Goal: Information Seeking & Learning: Learn about a topic

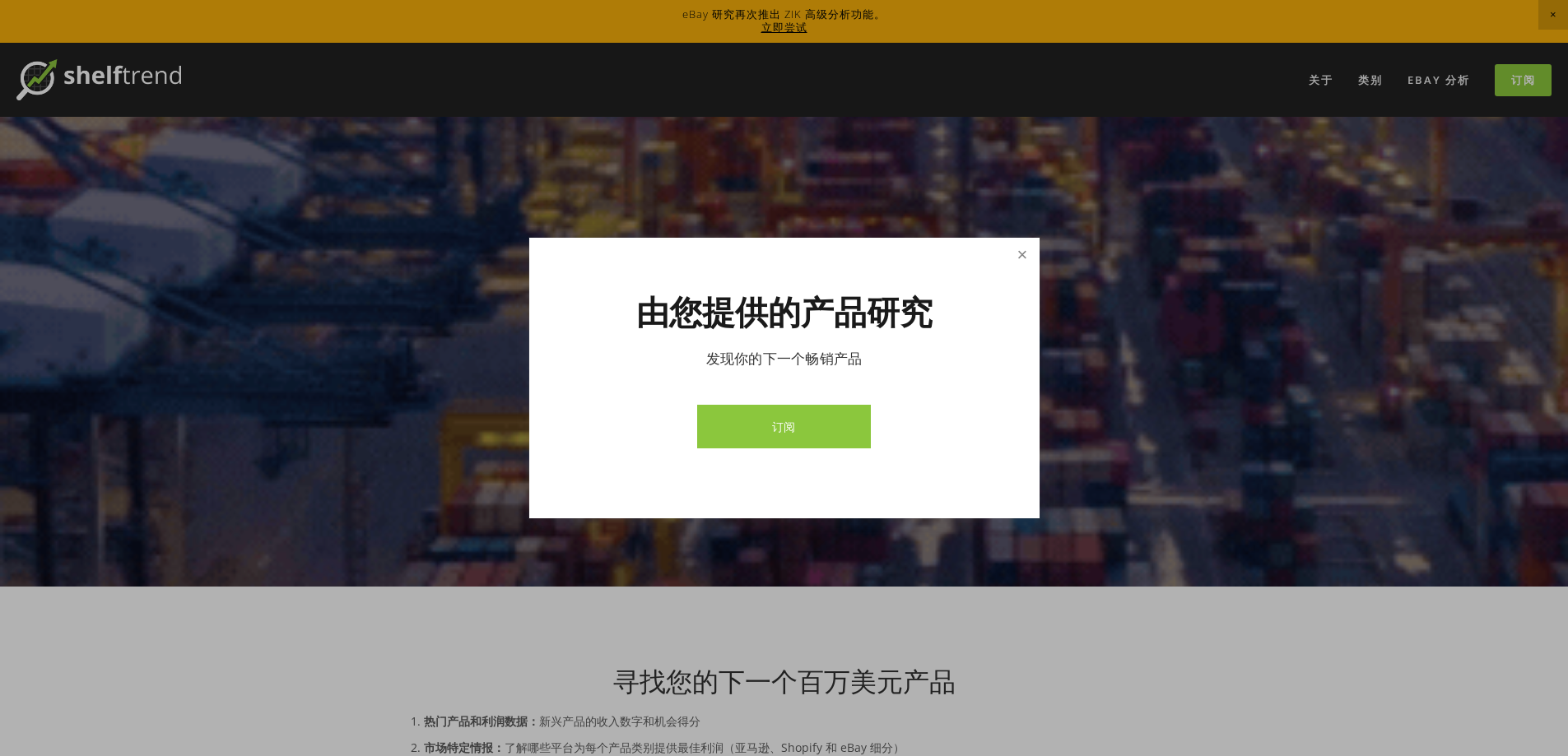
click at [1012, 255] on link "关闭" at bounding box center [1022, 255] width 29 height 28
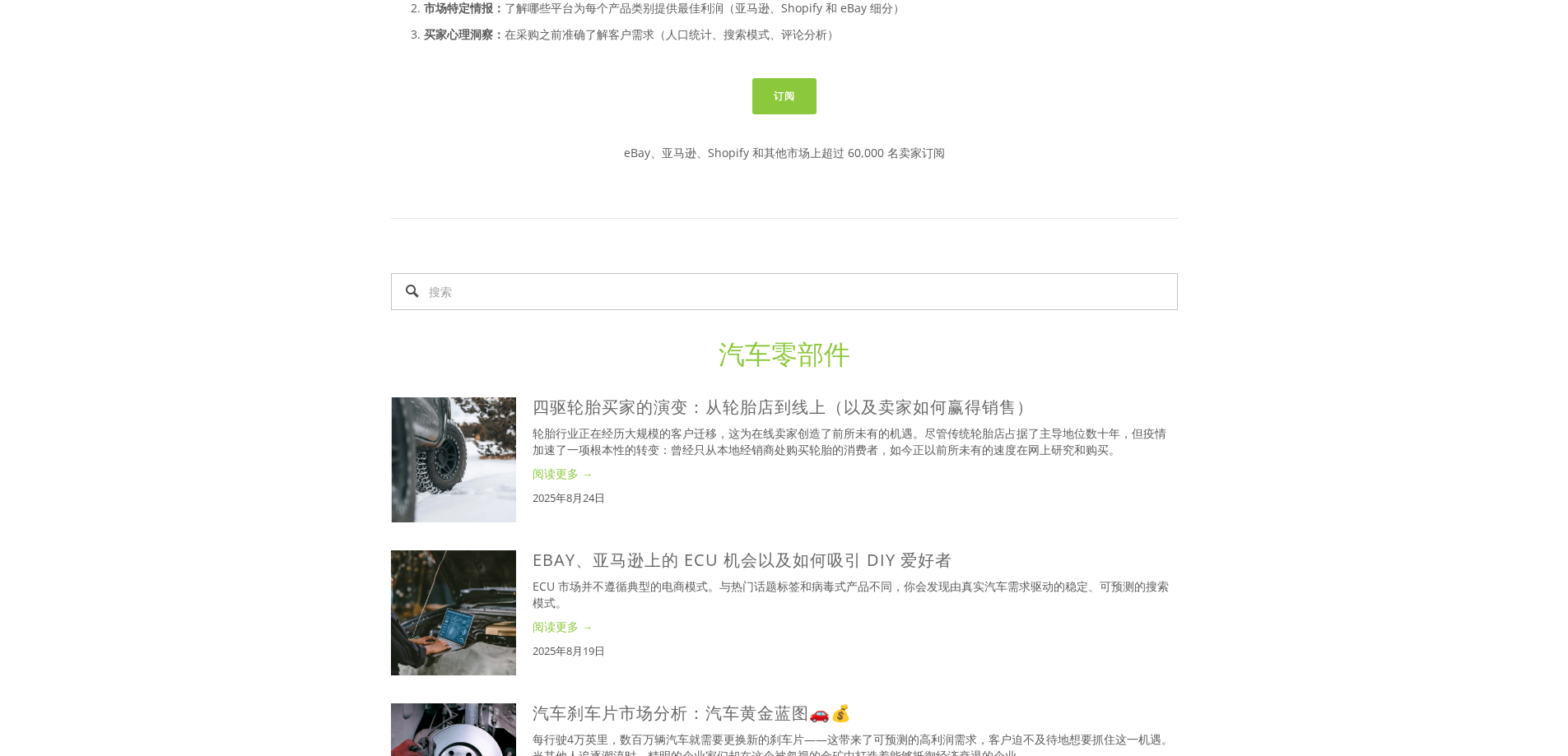
scroll to position [741, 0]
click at [778, 287] on input "搜索" at bounding box center [784, 291] width 787 height 37
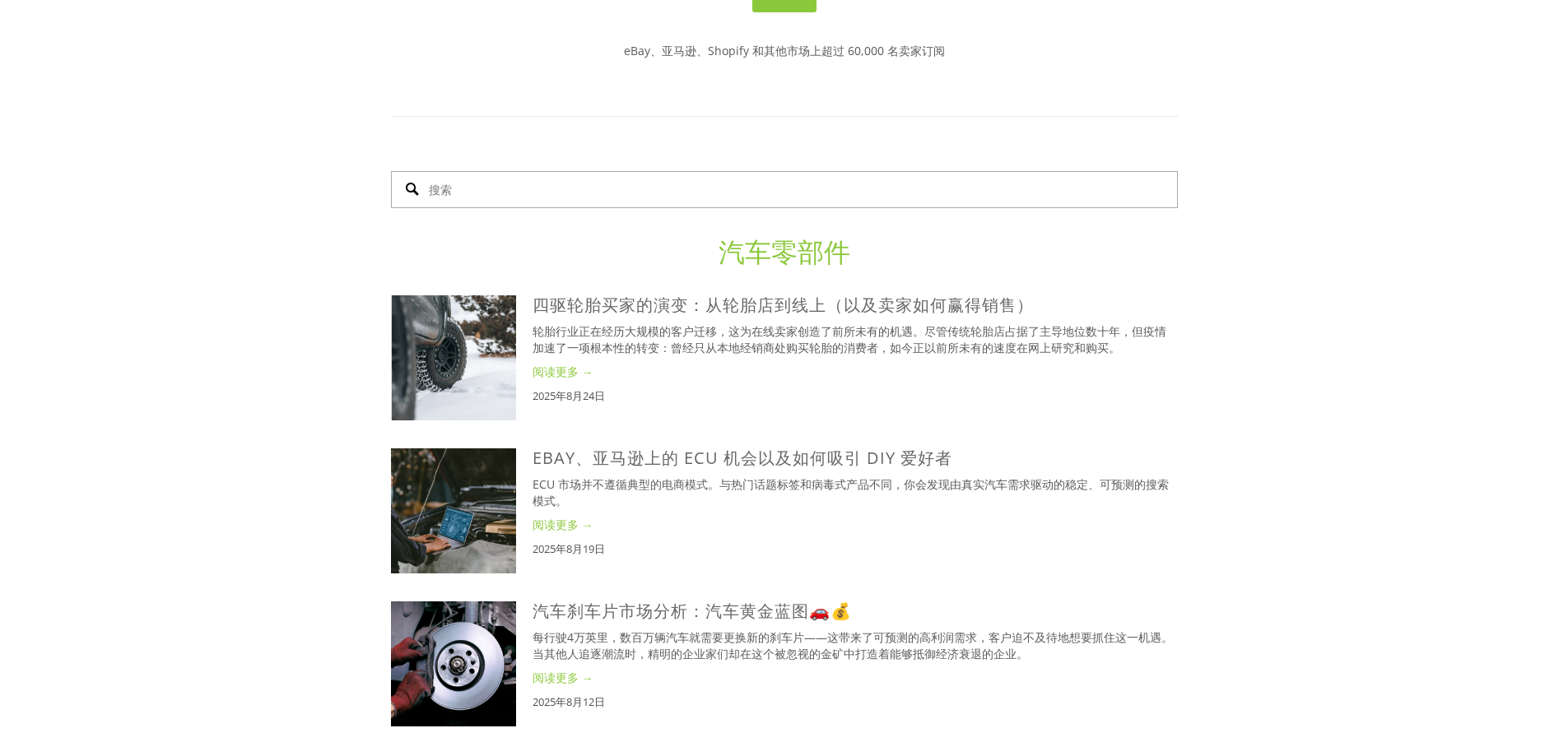
scroll to position [905, 0]
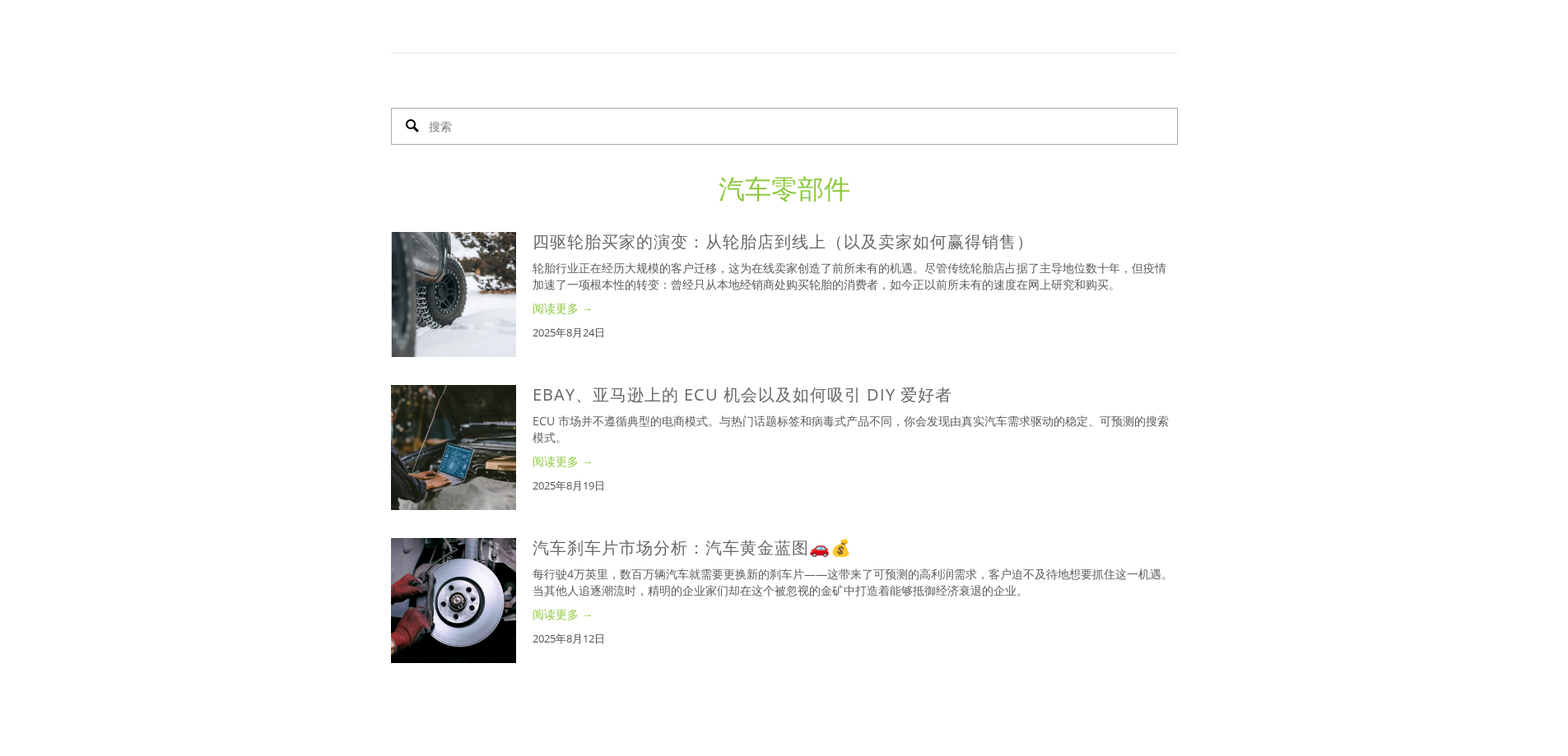
click at [657, 127] on input "搜索" at bounding box center [784, 127] width 787 height 37
type input "假发"
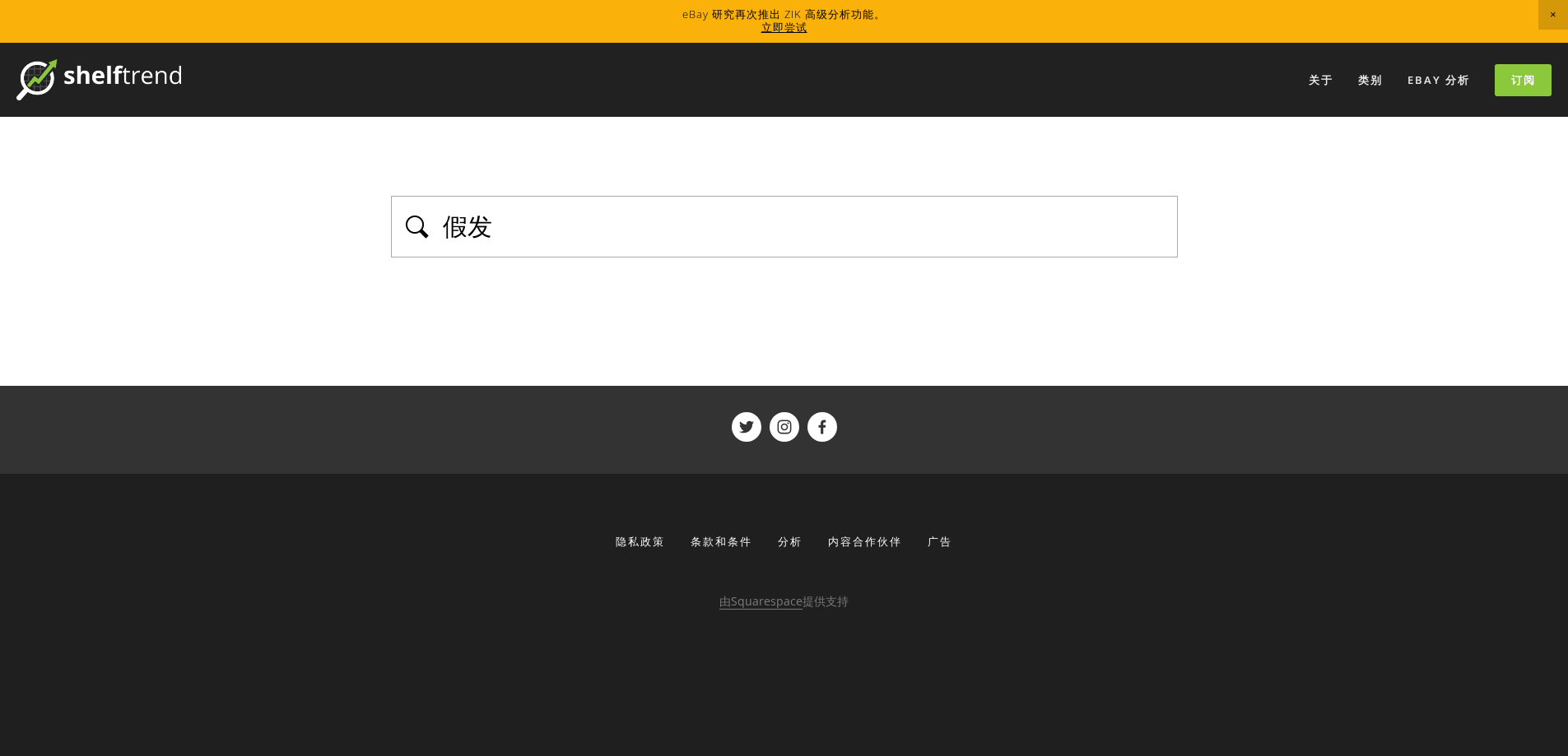
click at [838, 220] on input "假发" at bounding box center [804, 226] width 727 height 35
click at [382, 349] on main "假发 查看更多" at bounding box center [784, 251] width 839 height 269
drag, startPoint x: 505, startPoint y: 242, endPoint x: 444, endPoint y: 230, distance: 62.2
click at [444, 230] on input "假发" at bounding box center [804, 226] width 727 height 35
paste input "wig"
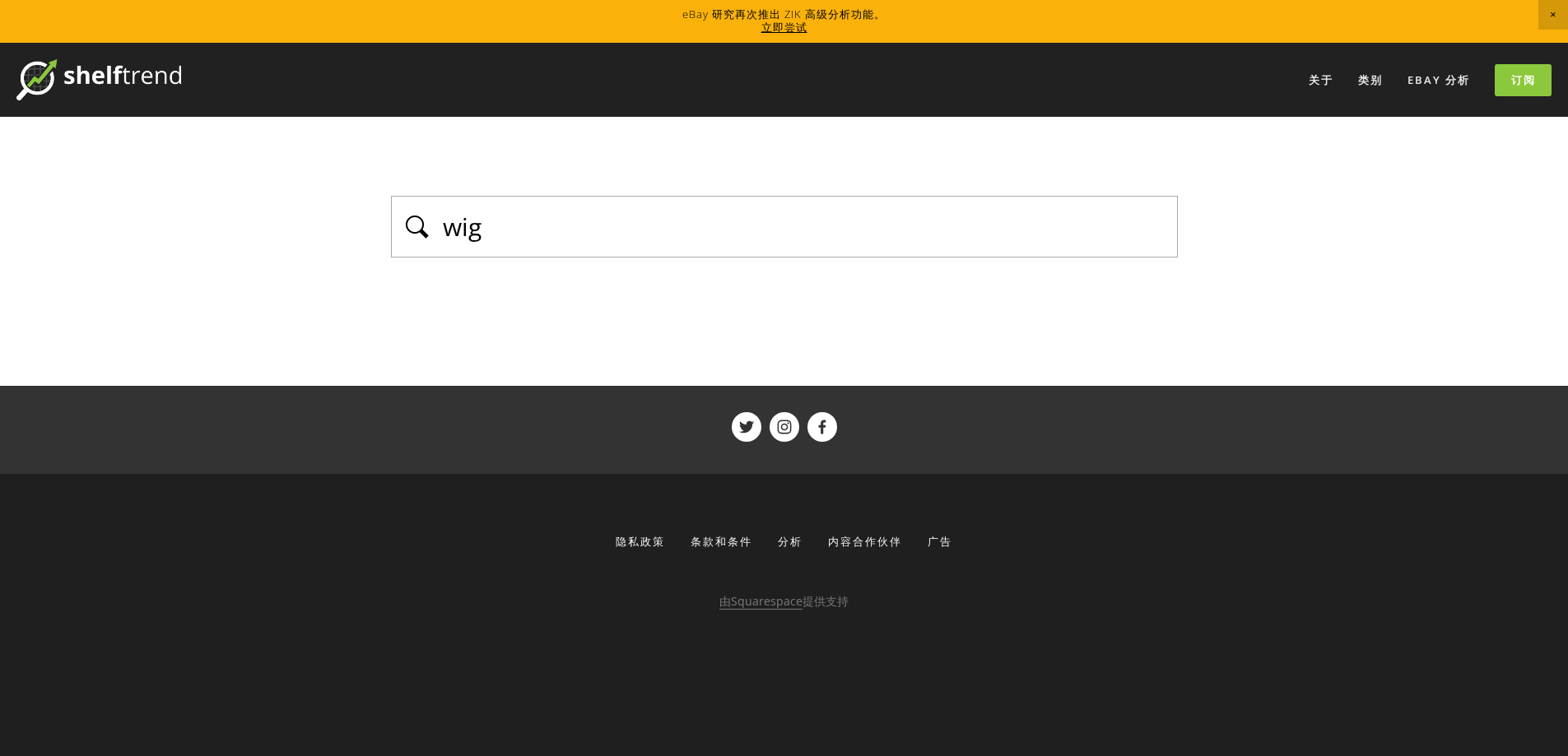
type input "wig"
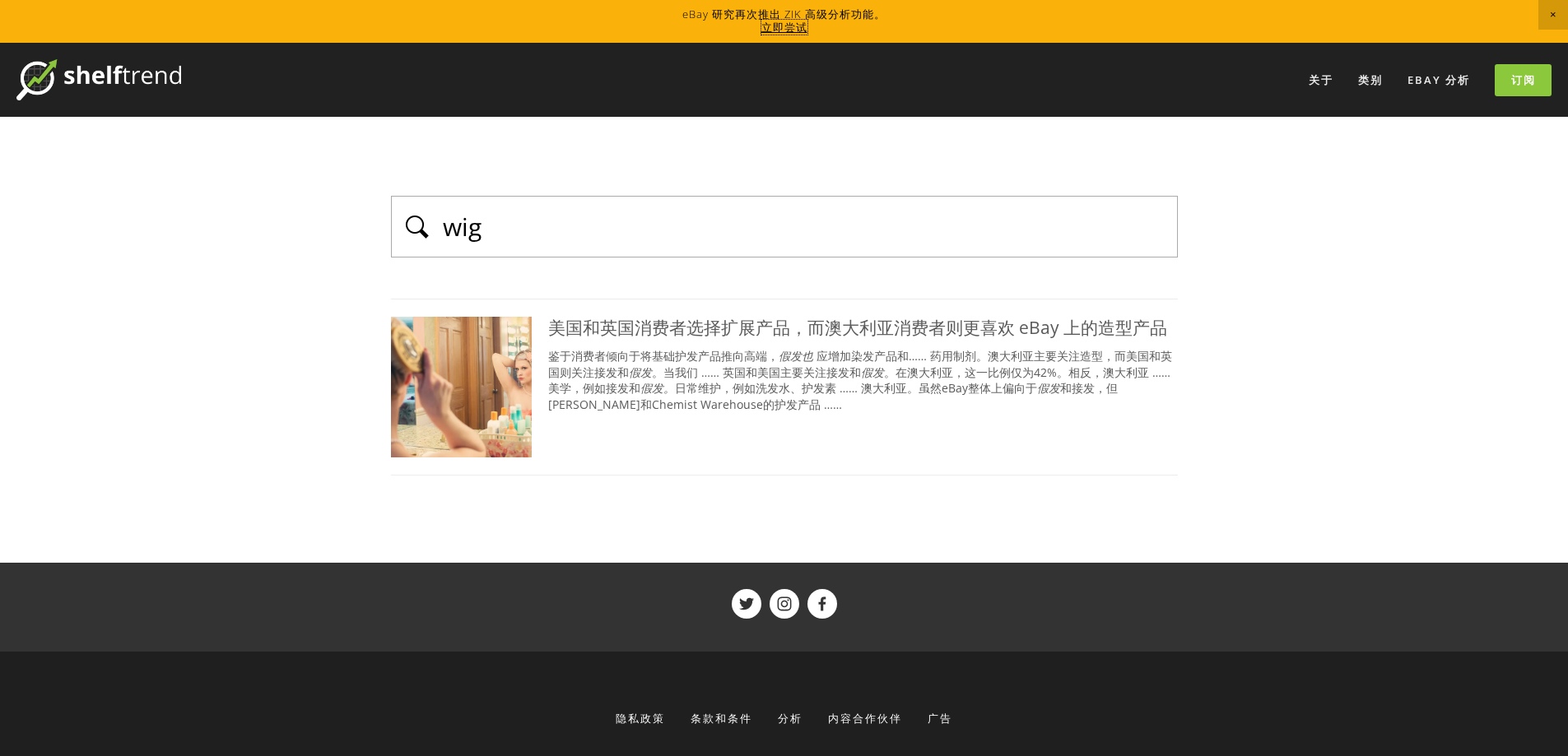
click at [785, 23] on font "立即尝试" at bounding box center [784, 28] width 46 height 15
click at [1439, 81] on font "eBay 分析" at bounding box center [1439, 80] width 63 height 15
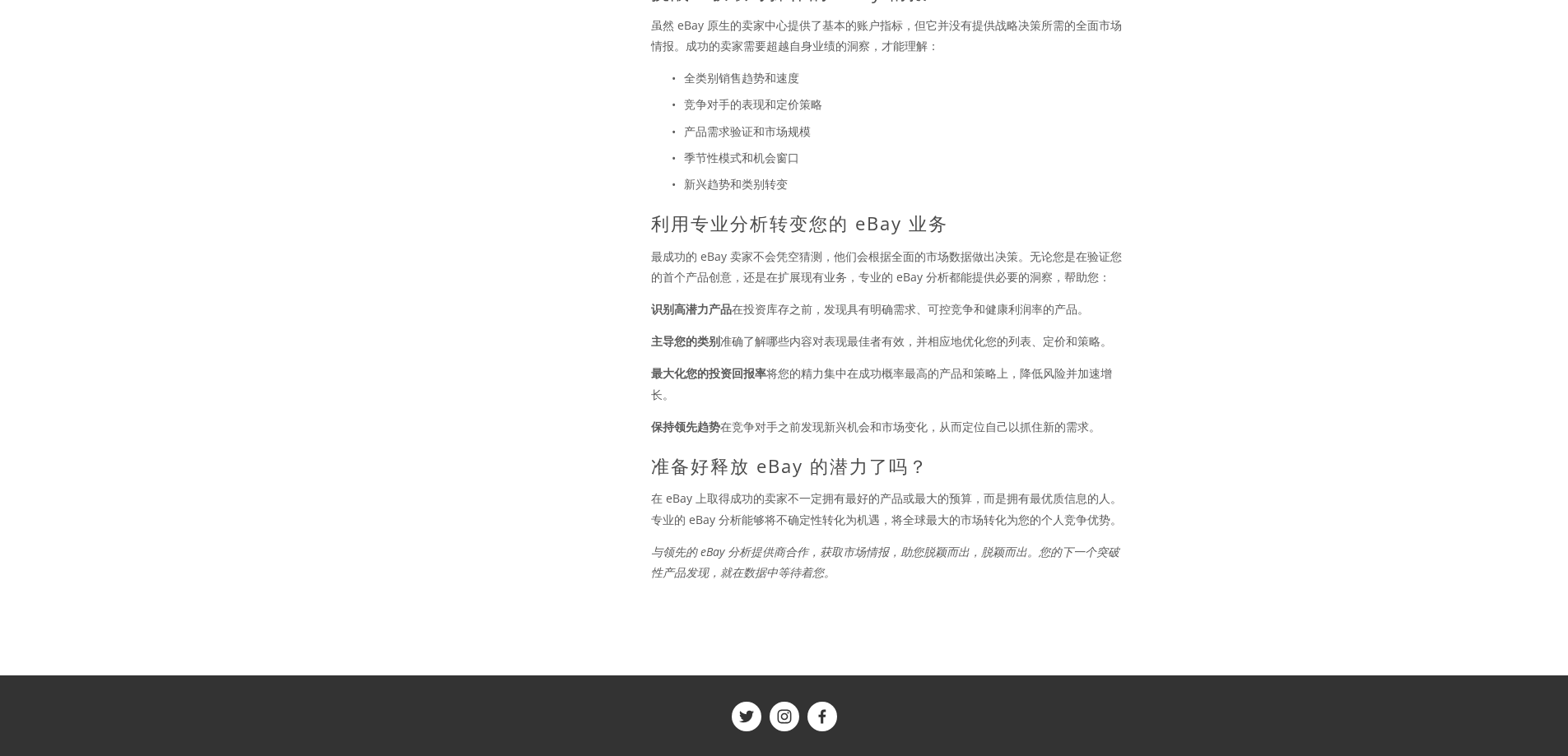
scroll to position [1235, 0]
